Goal: Information Seeking & Learning: Understand process/instructions

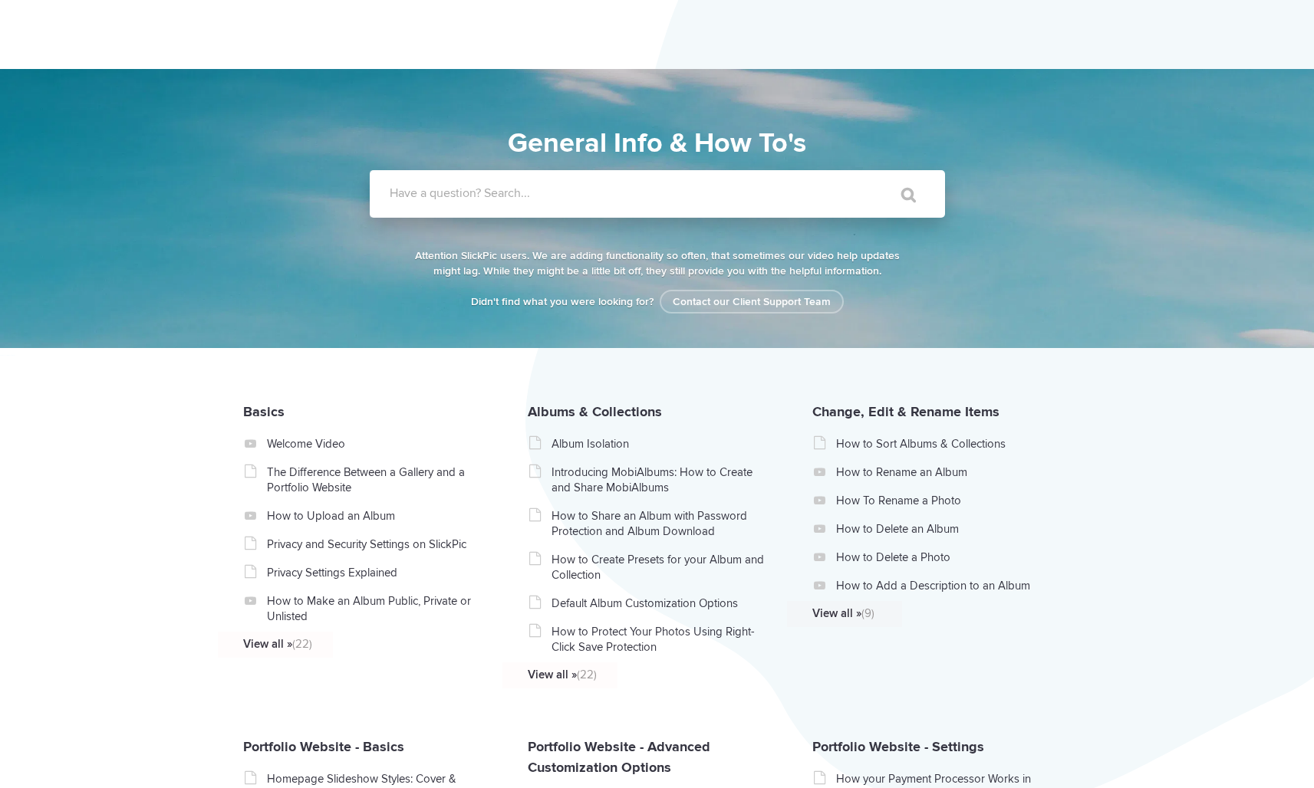
click at [562, 197] on label "Have a question? Search..." at bounding box center [677, 193] width 575 height 15
click at [562, 197] on input "Have a question? Search..." at bounding box center [626, 194] width 512 height 48
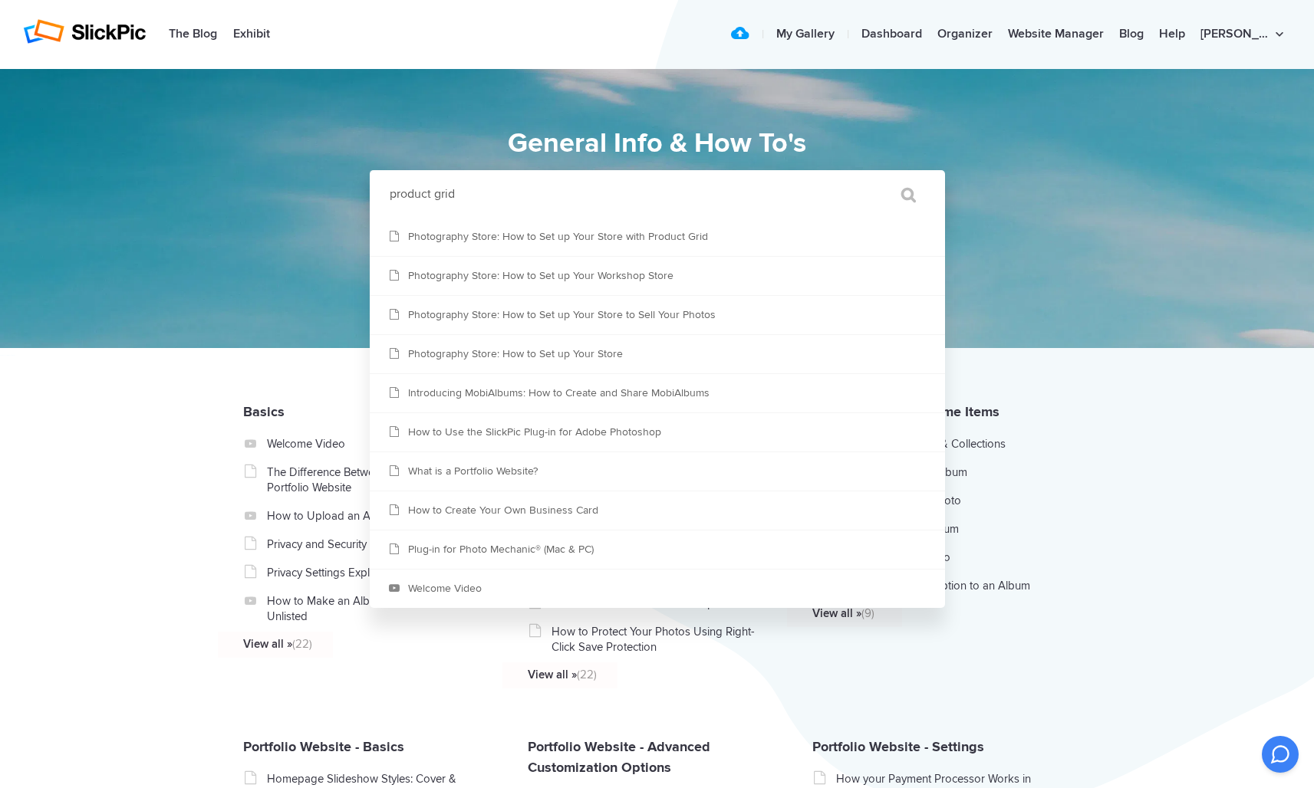
type input "product grid"
click at [900, 195] on input "" at bounding box center [901, 194] width 64 height 37
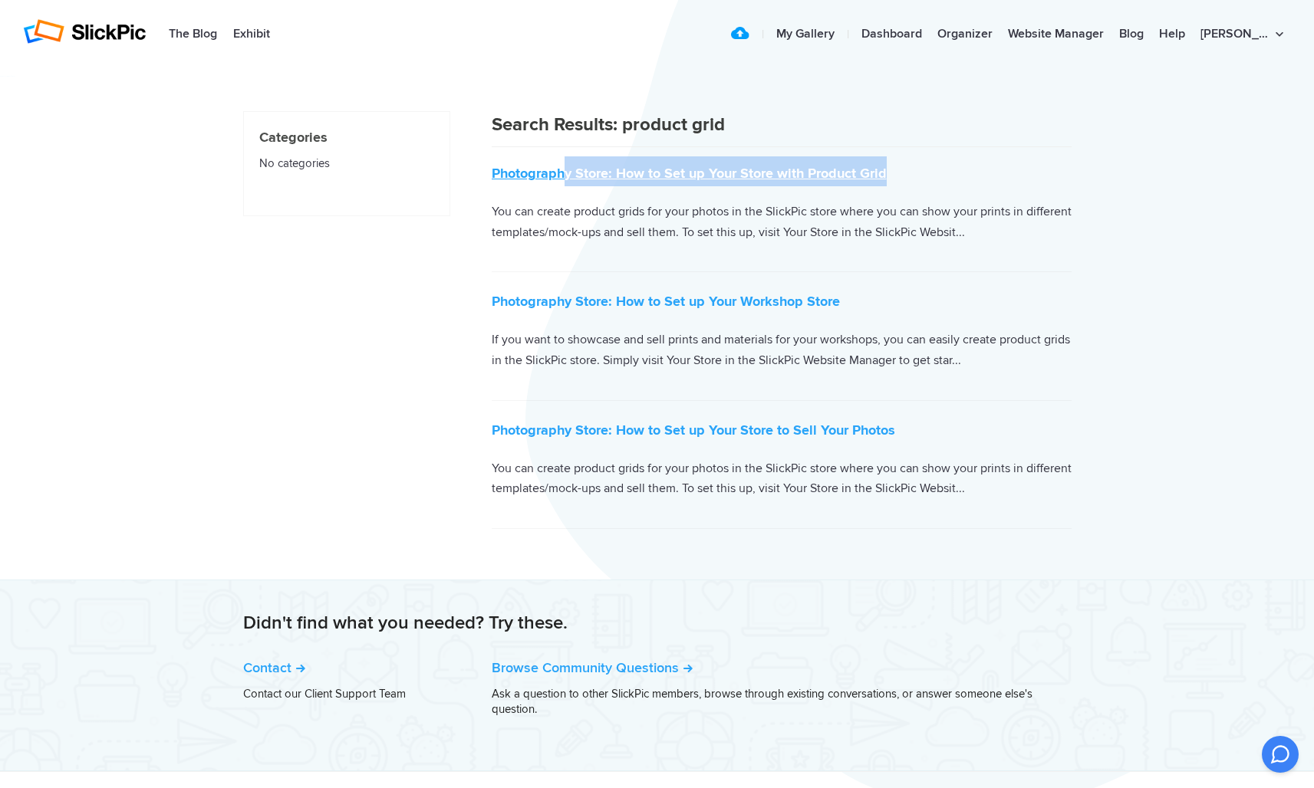
click at [564, 178] on h2 "Photography Store: How to Set up Your Store with Product Grid" at bounding box center [782, 171] width 580 height 30
click at [697, 203] on p "You can create product grids for your photos in the SlickPic store where you ca…" at bounding box center [782, 222] width 580 height 41
click at [863, 172] on link "Photography Store: How to Set up Your Store with Product Grid" at bounding box center [689, 173] width 395 height 17
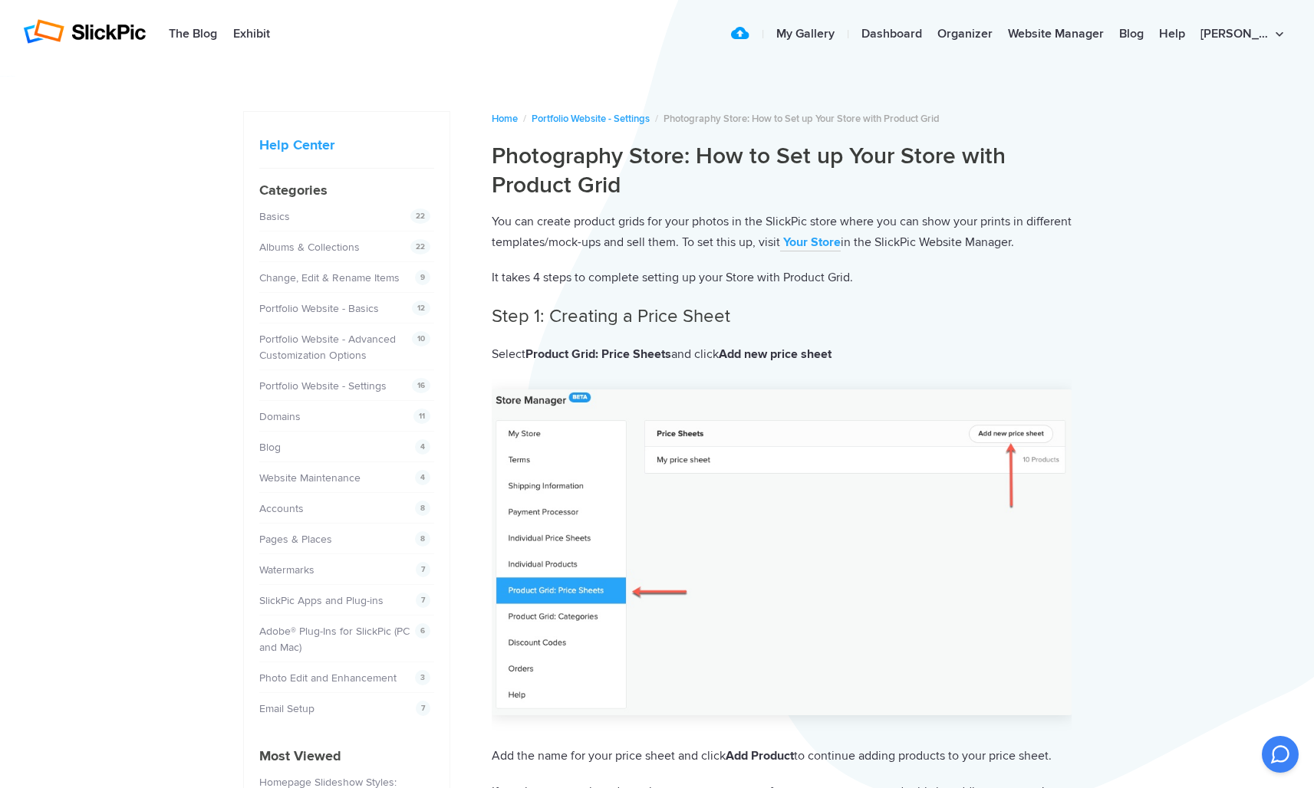
click at [840, 244] on b "Your Store" at bounding box center [812, 242] width 58 height 15
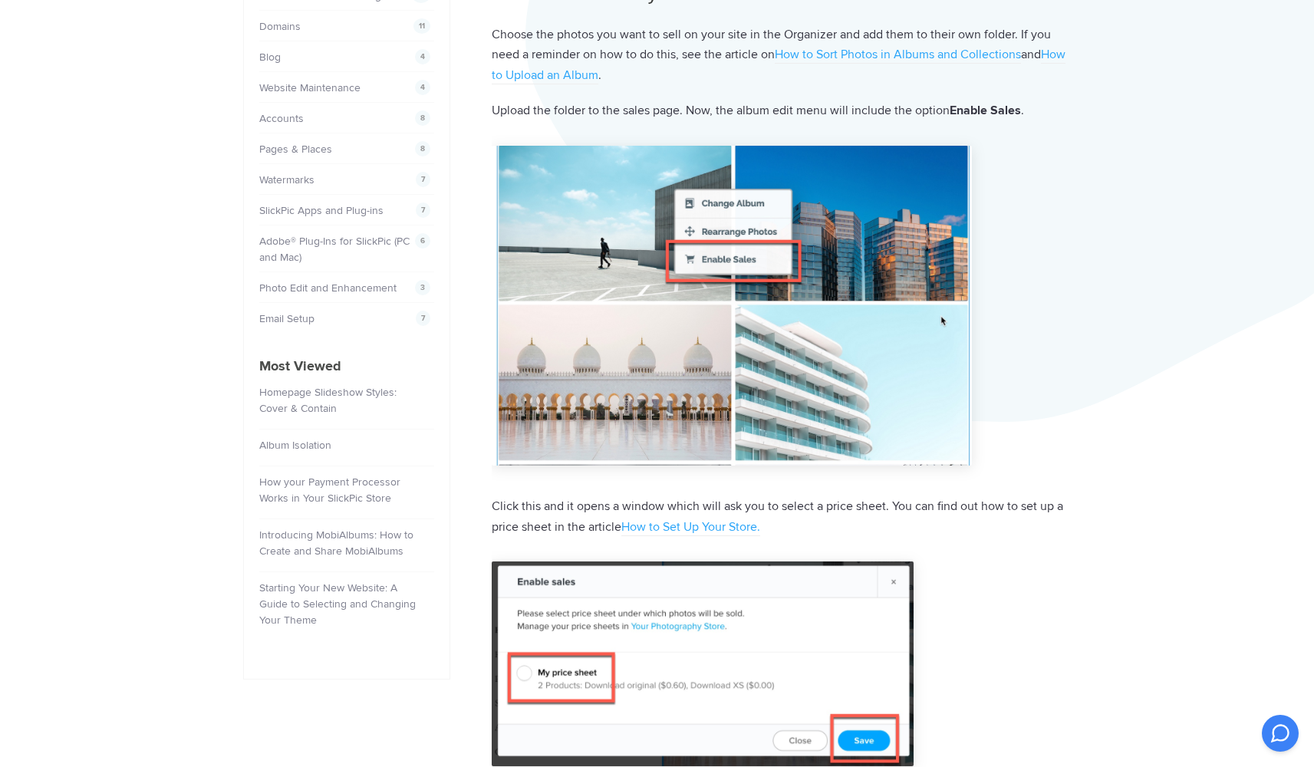
scroll to position [394, 0]
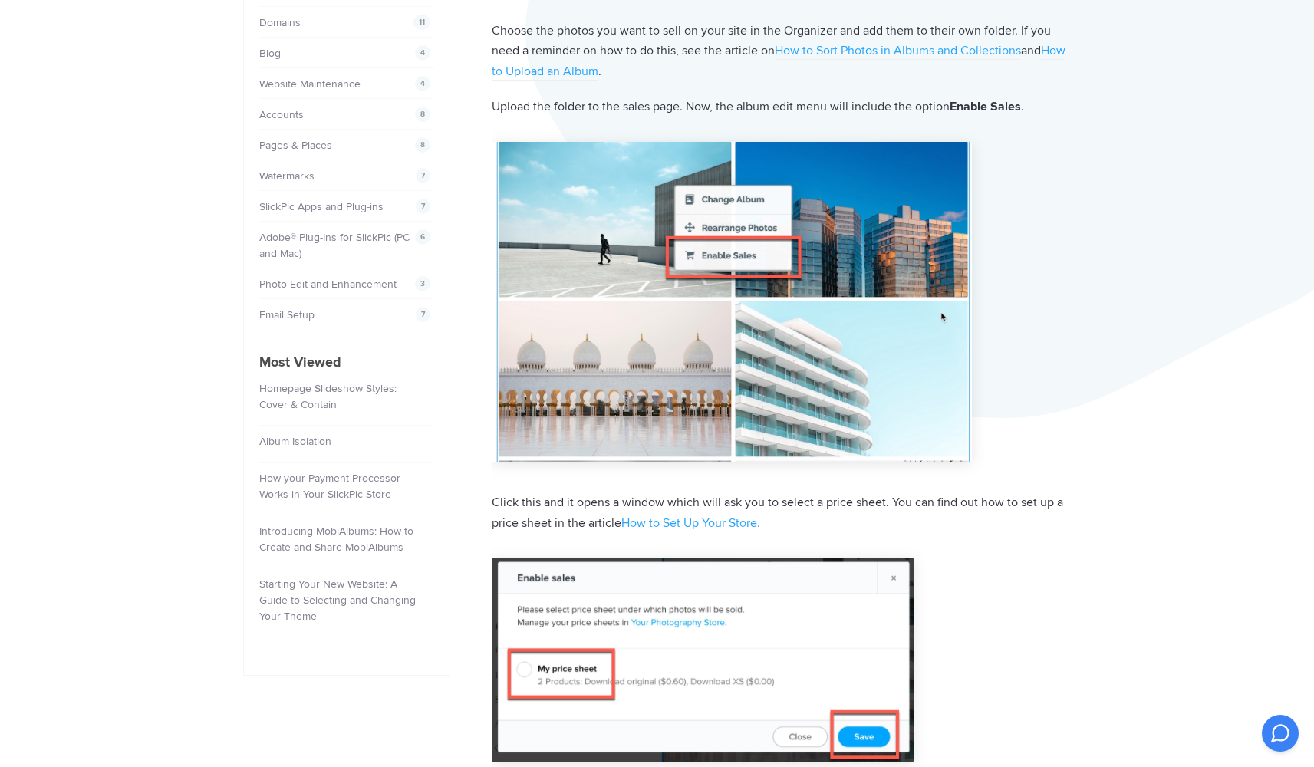
click at [679, 515] on link "How to Set Up Your Store." at bounding box center [690, 523] width 139 height 17
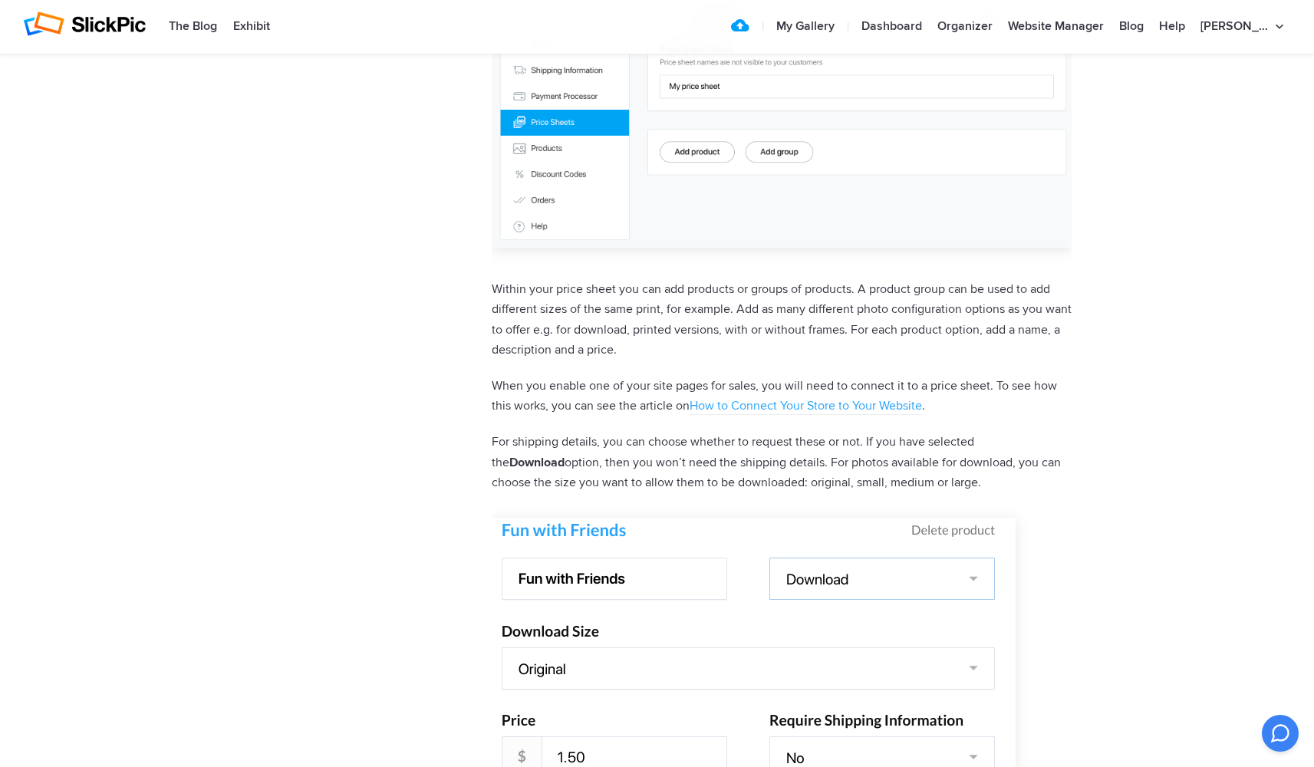
scroll to position [2815, 0]
click at [829, 396] on link "How to Connect Your Store to Your Website" at bounding box center [805, 404] width 232 height 17
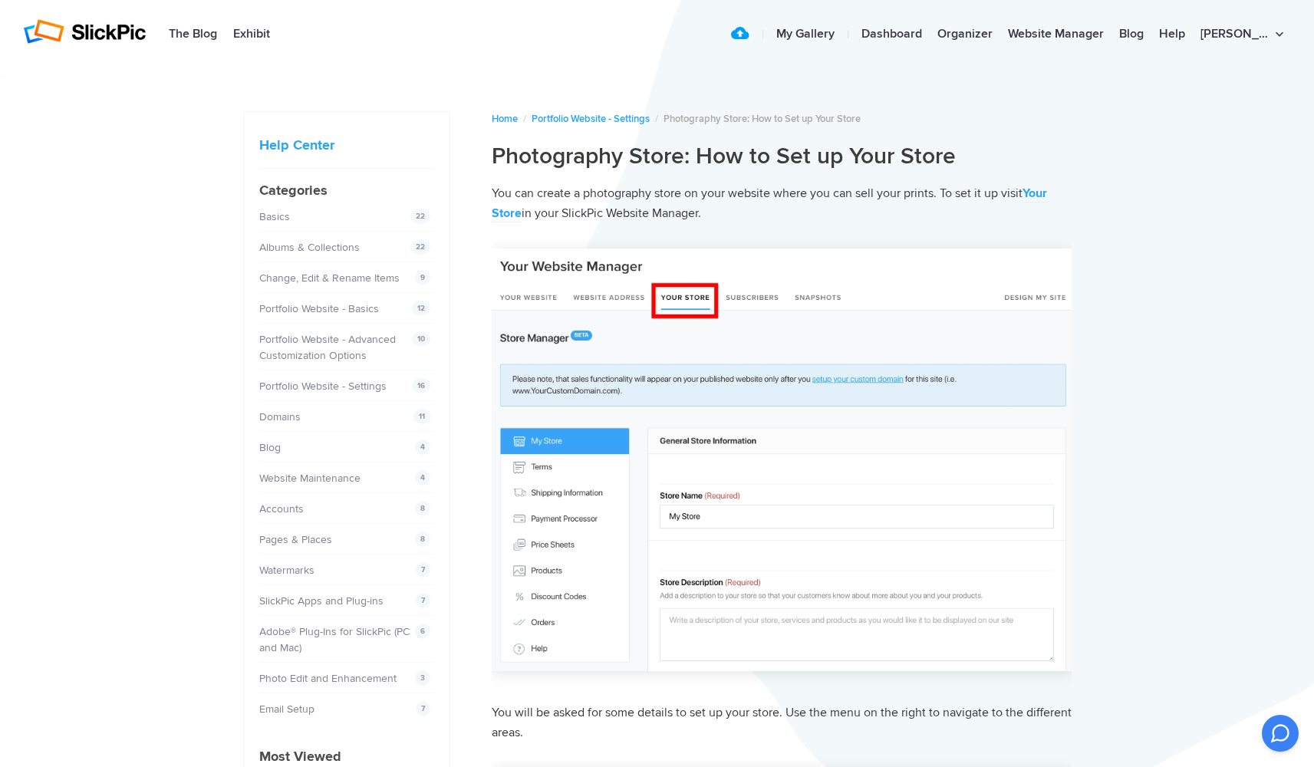
scroll to position [0, 0]
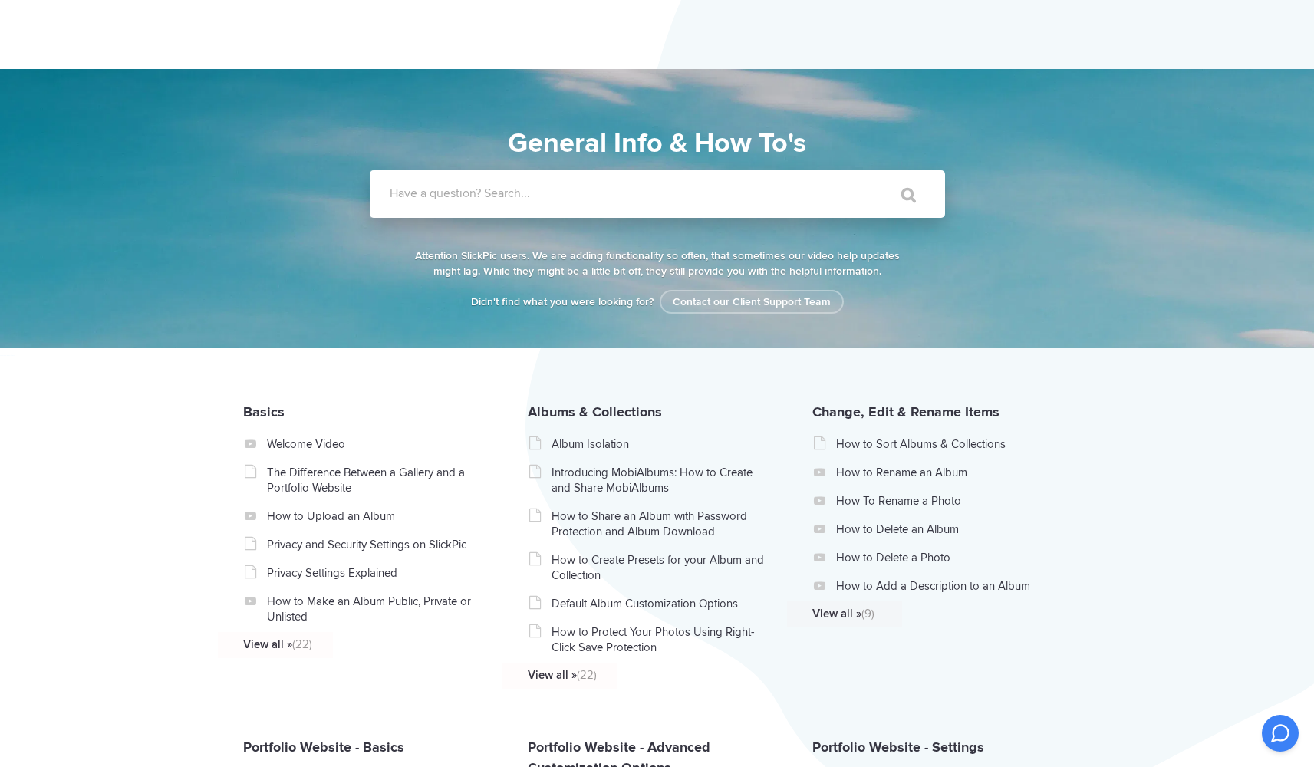
click at [414, 196] on label "Have a question? Search..." at bounding box center [677, 193] width 575 height 15
click at [414, 196] on input "Have a question? Search..." at bounding box center [626, 194] width 512 height 48
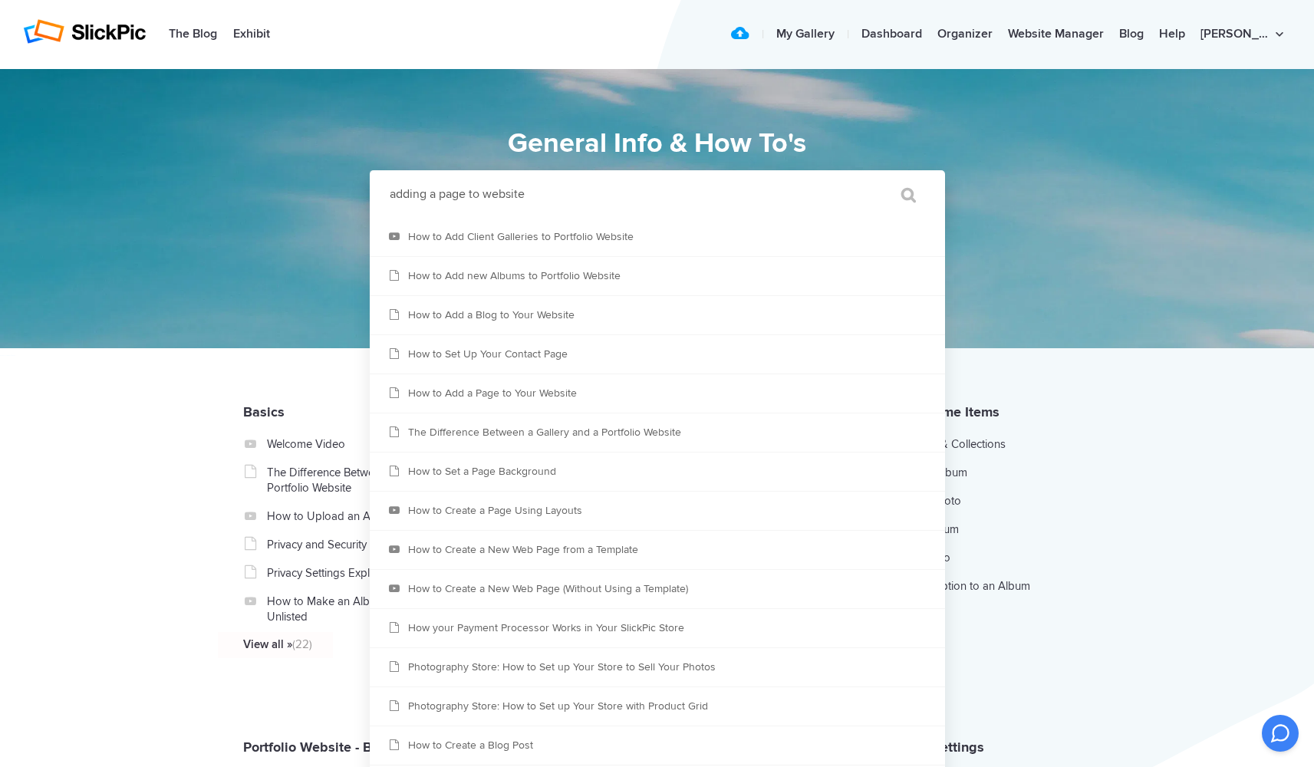
type input "adding a page to website"
click at [900, 195] on input "" at bounding box center [901, 194] width 64 height 37
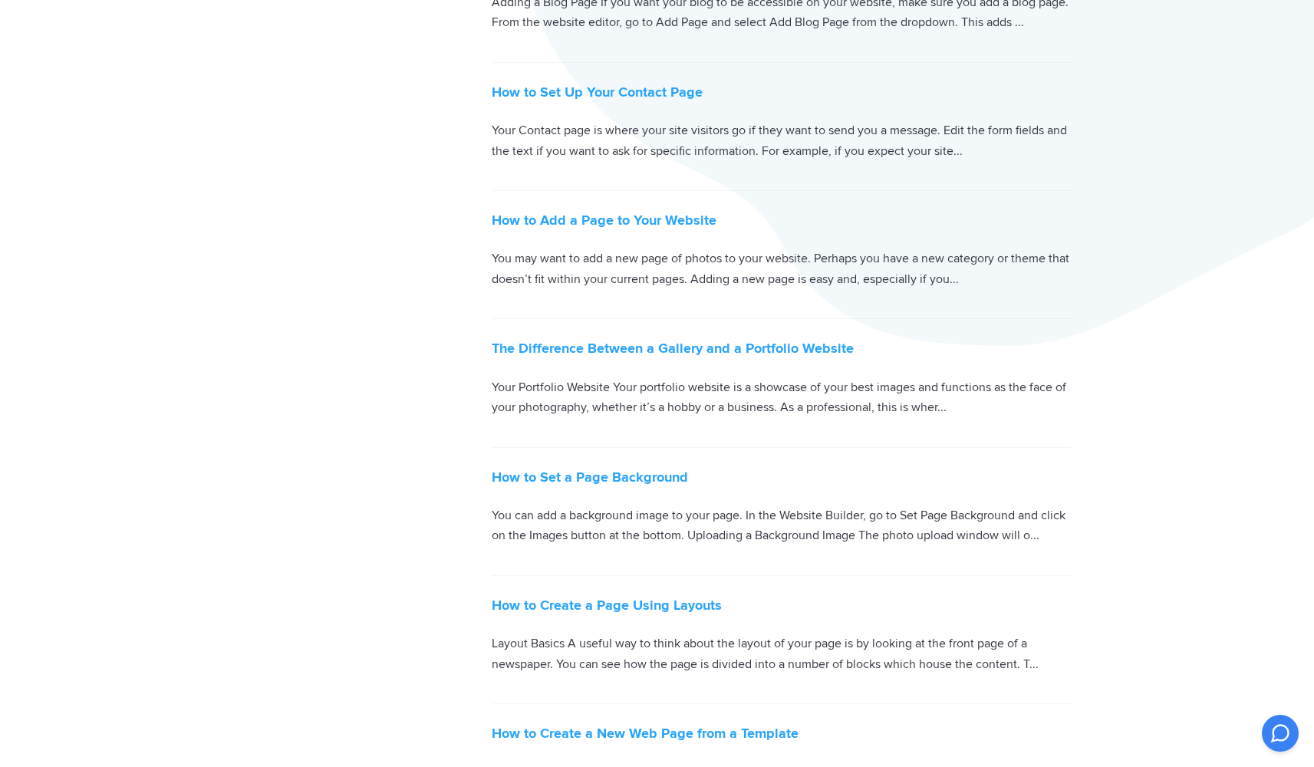
scroll to position [480, 0]
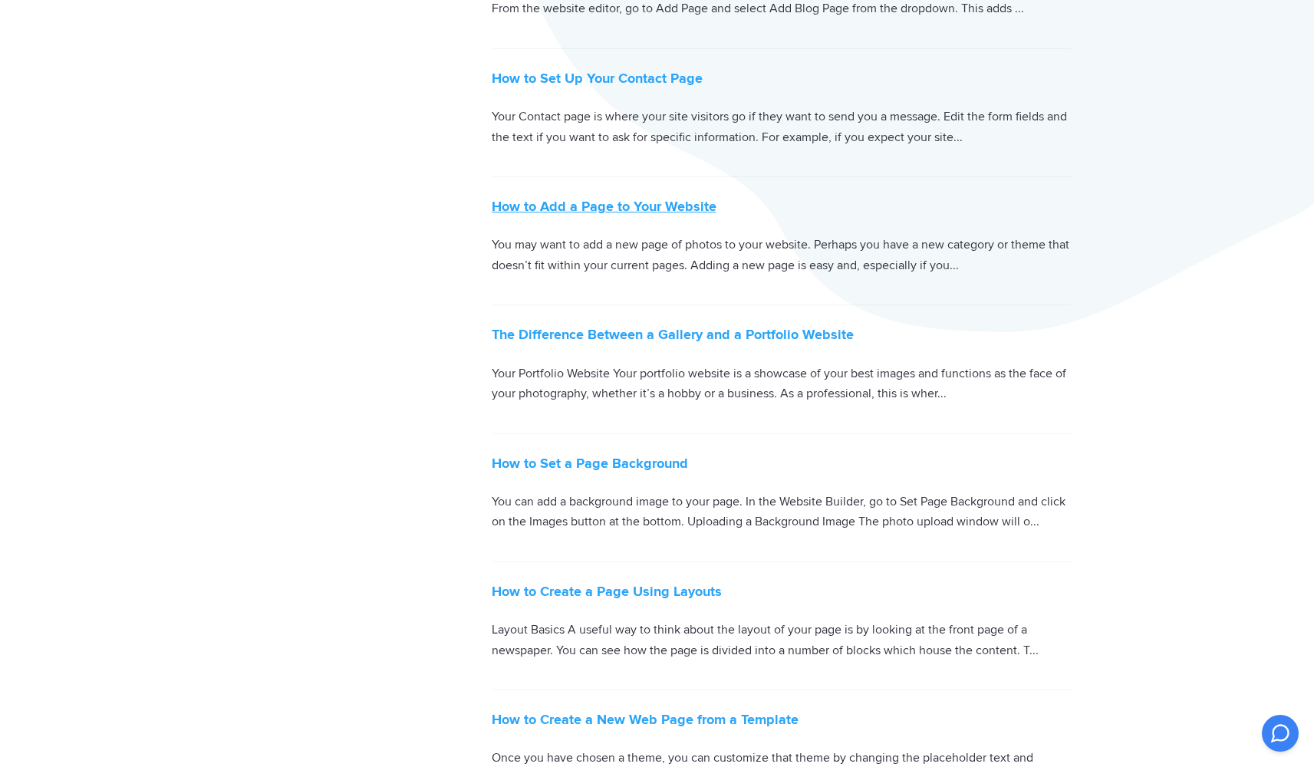
click at [573, 204] on link "How to Add a Page to Your Website" at bounding box center [604, 206] width 225 height 17
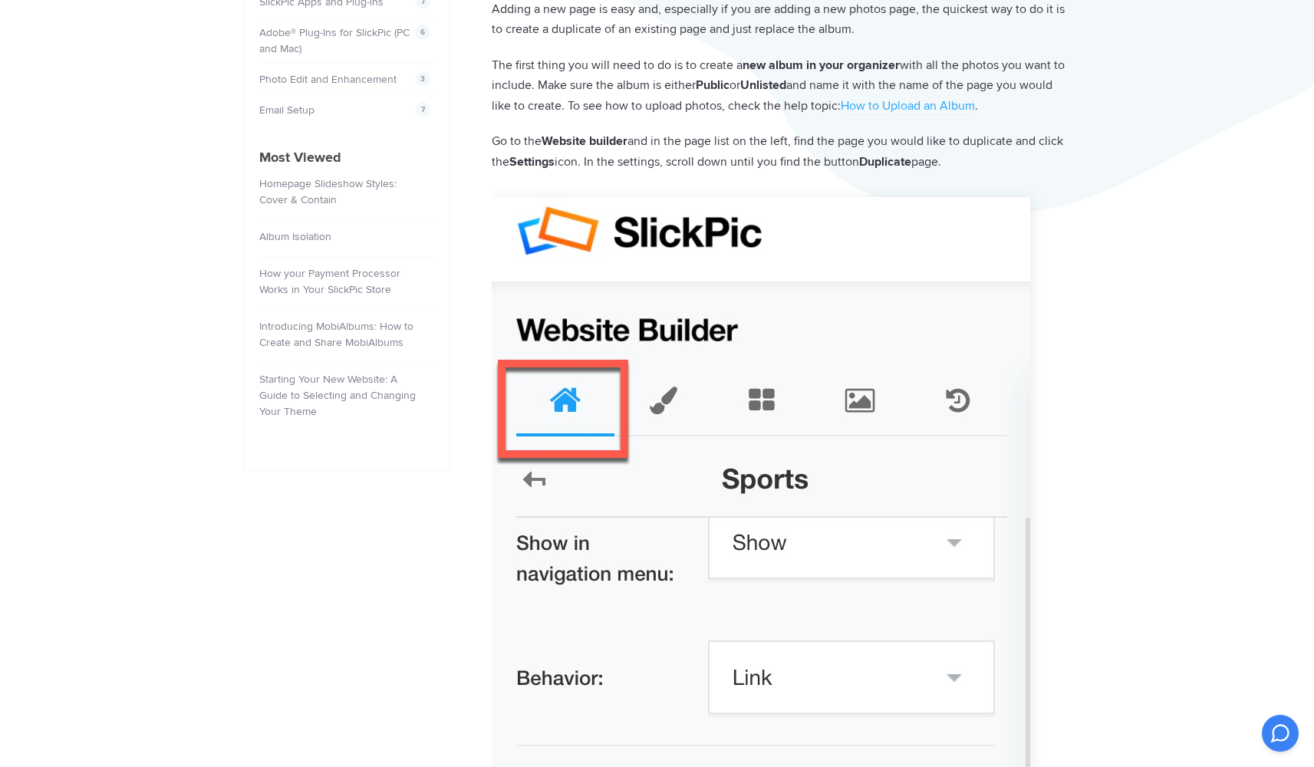
scroll to position [597, 0]
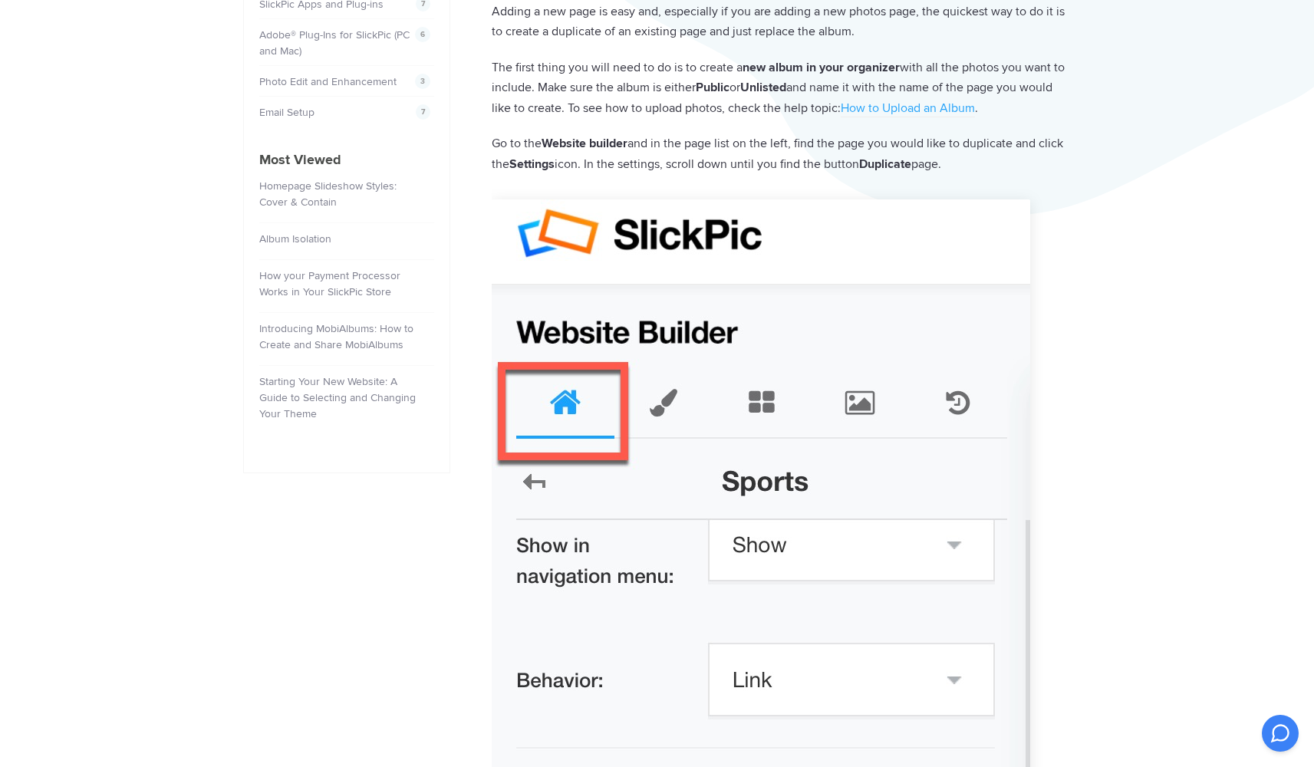
click at [567, 89] on p "The first thing you will need to do is to create a new album in your organizer …" at bounding box center [782, 88] width 580 height 61
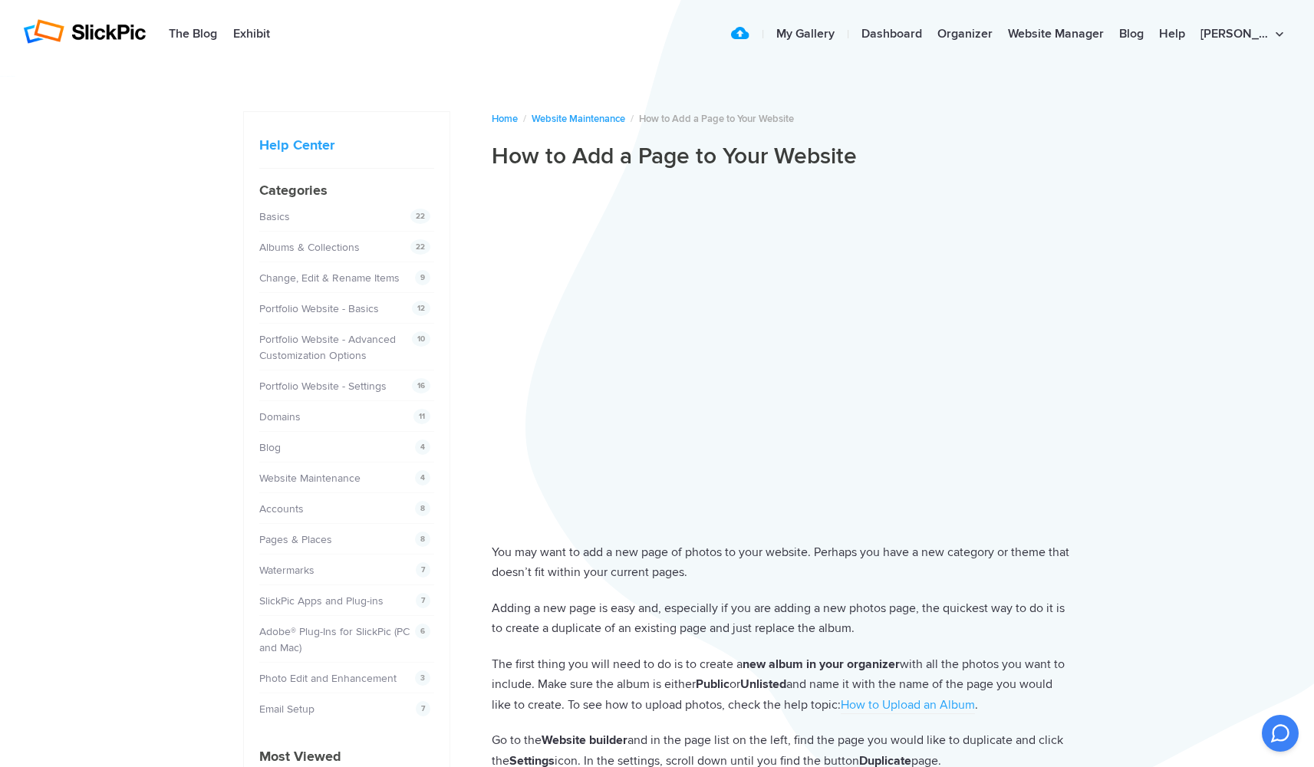
scroll to position [0, 0]
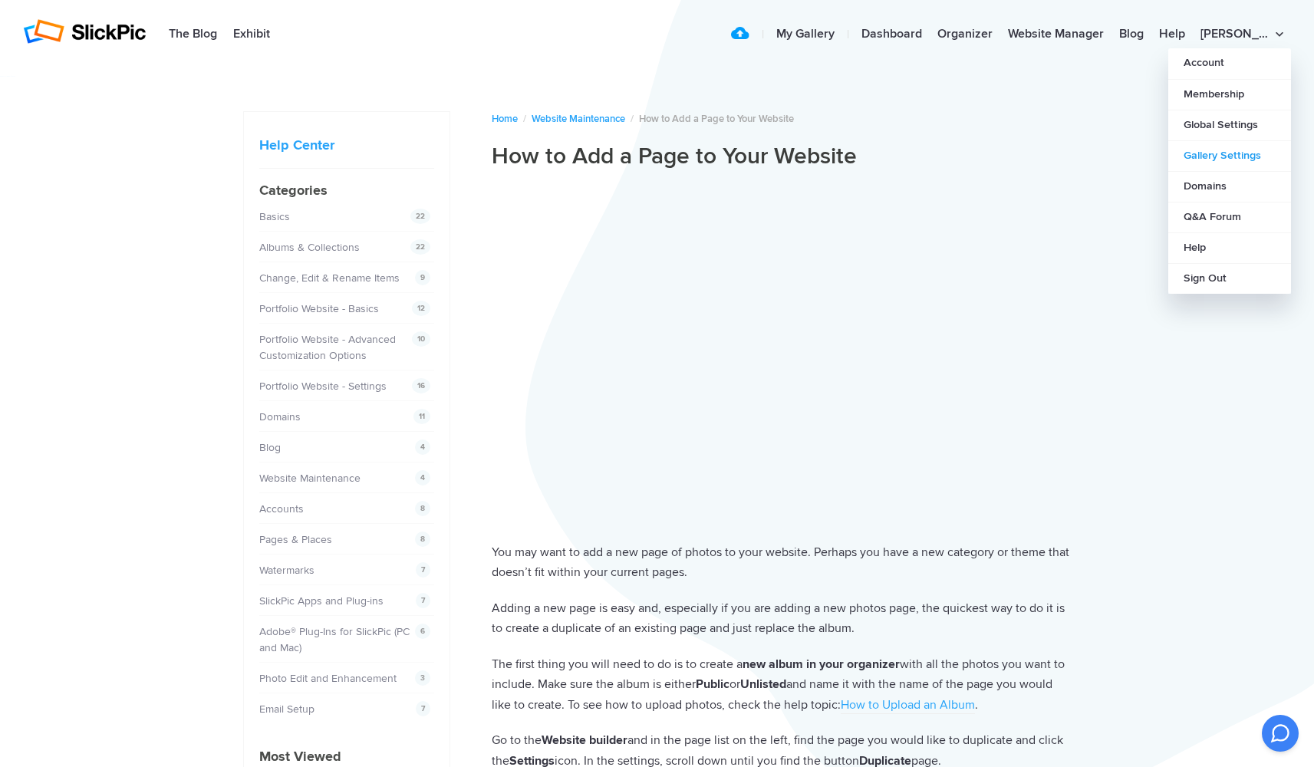
click at [1223, 157] on link "Gallery Settings" at bounding box center [1229, 155] width 123 height 31
